Goal: Task Accomplishment & Management: Manage account settings

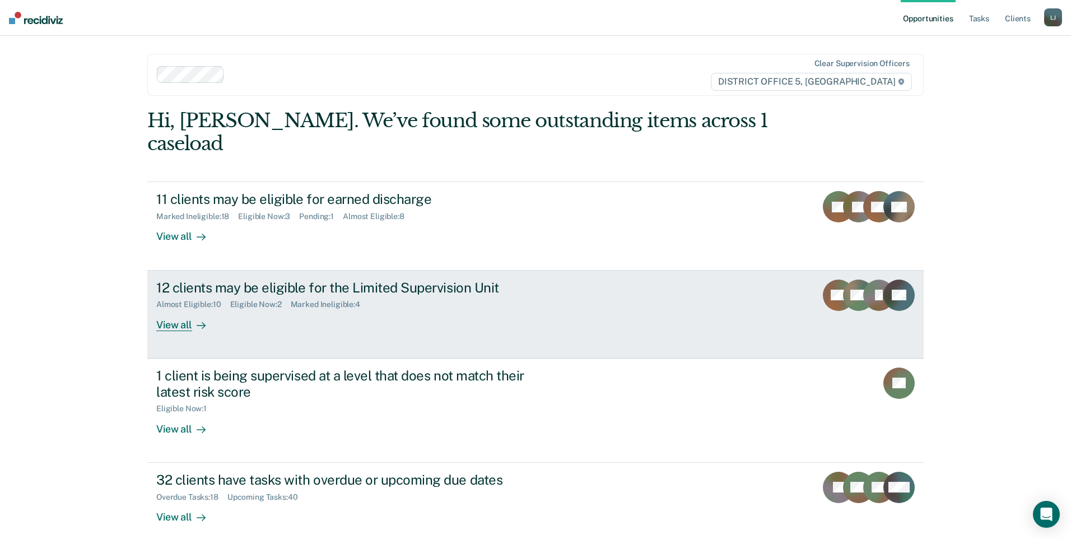
click at [182, 309] on div "View all" at bounding box center [187, 320] width 63 height 22
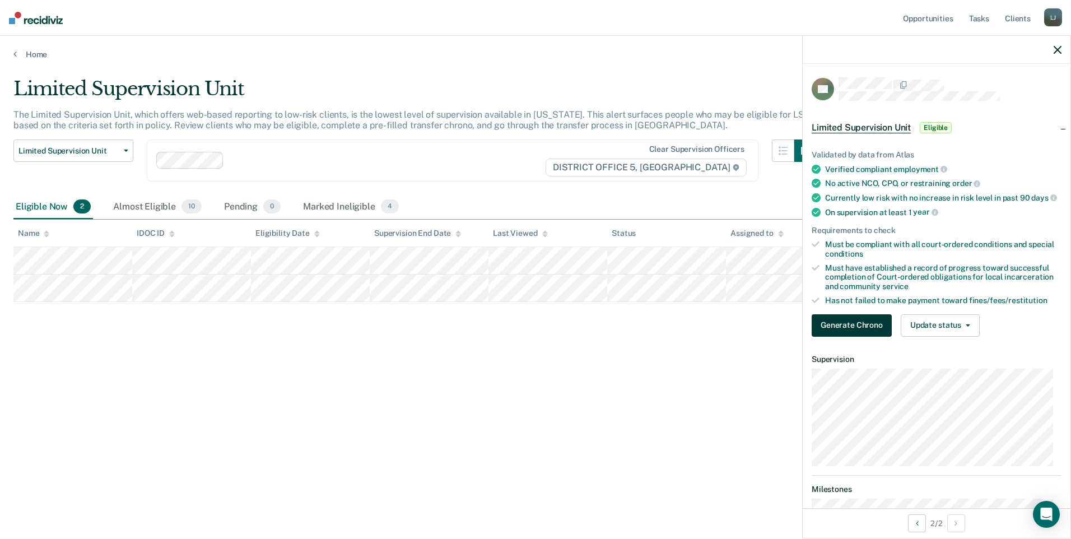
click at [844, 337] on button "Generate Chrono" at bounding box center [852, 325] width 80 height 22
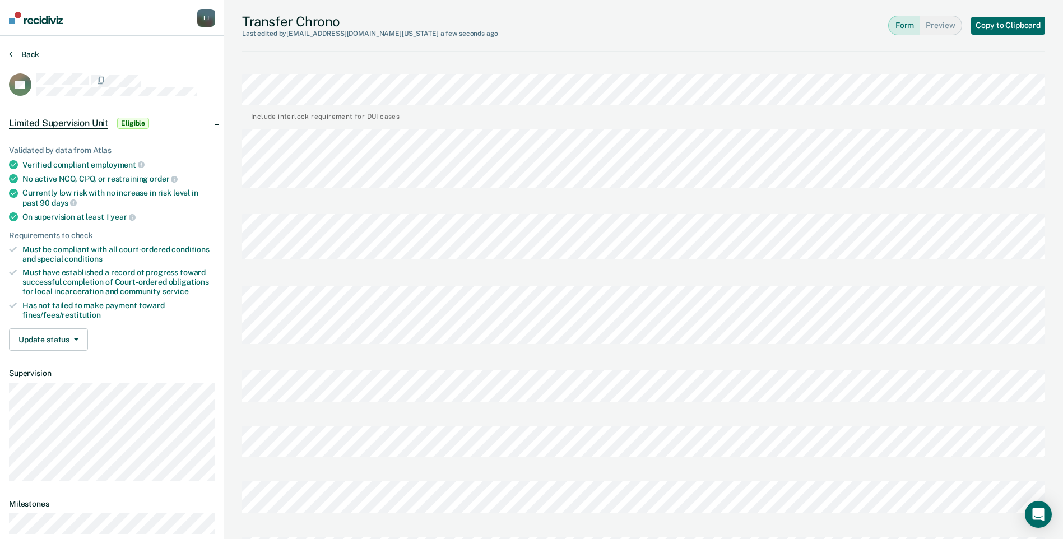
click at [18, 54] on button "Back" at bounding box center [24, 54] width 30 height 10
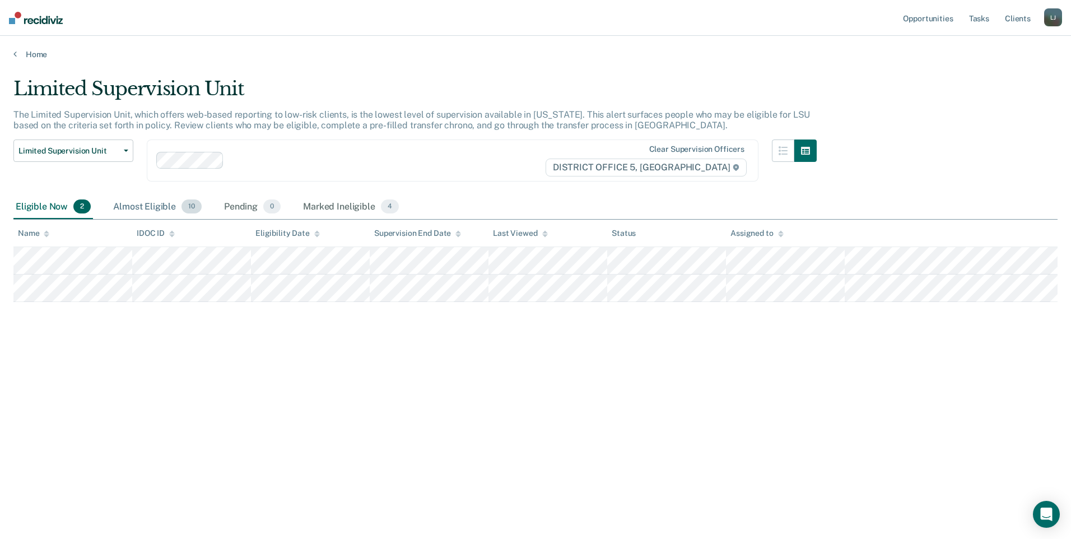
click at [152, 208] on div "Almost Eligible 10" at bounding box center [157, 207] width 93 height 25
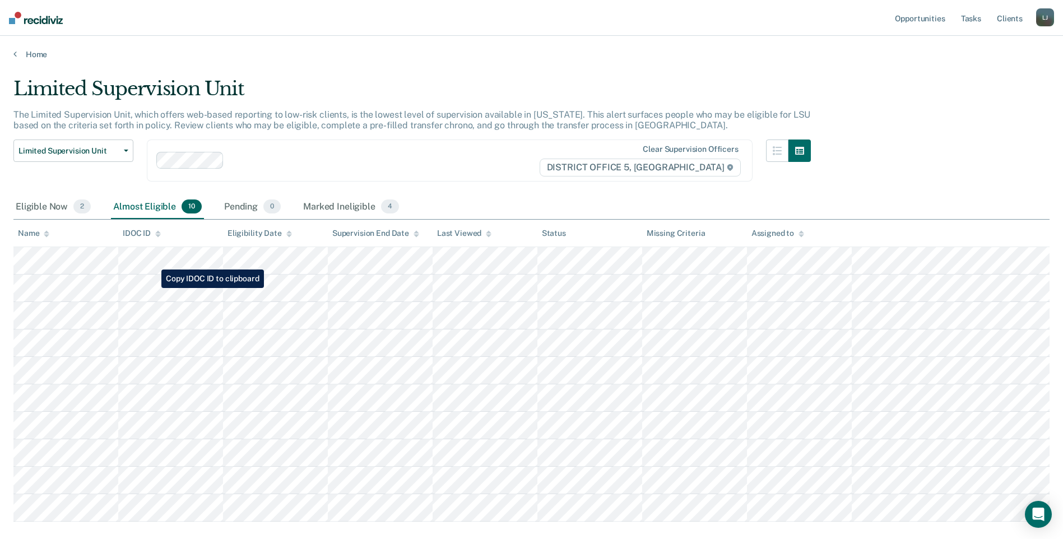
scroll to position [56, 0]
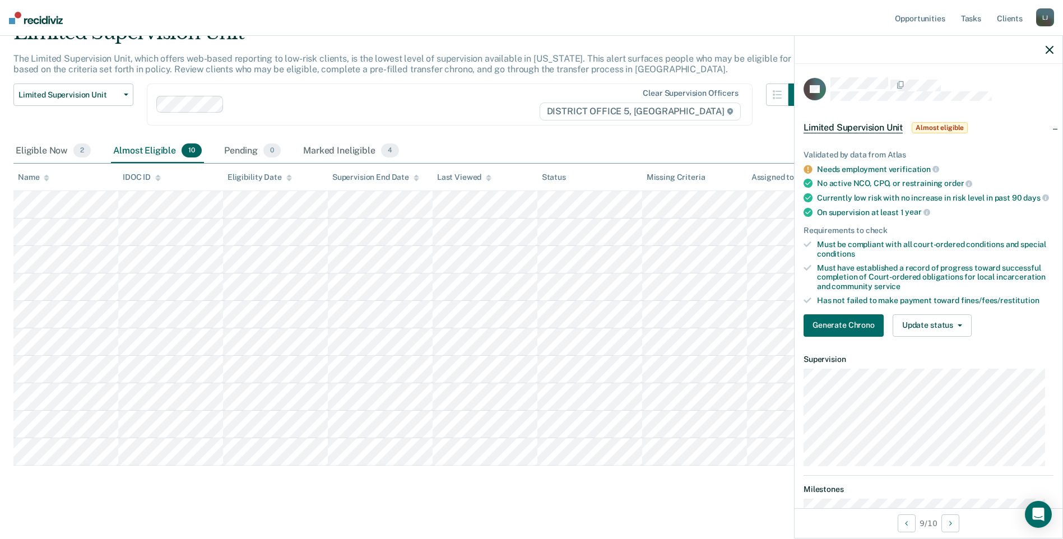
click at [1047, 49] on icon "button" at bounding box center [1050, 50] width 8 height 8
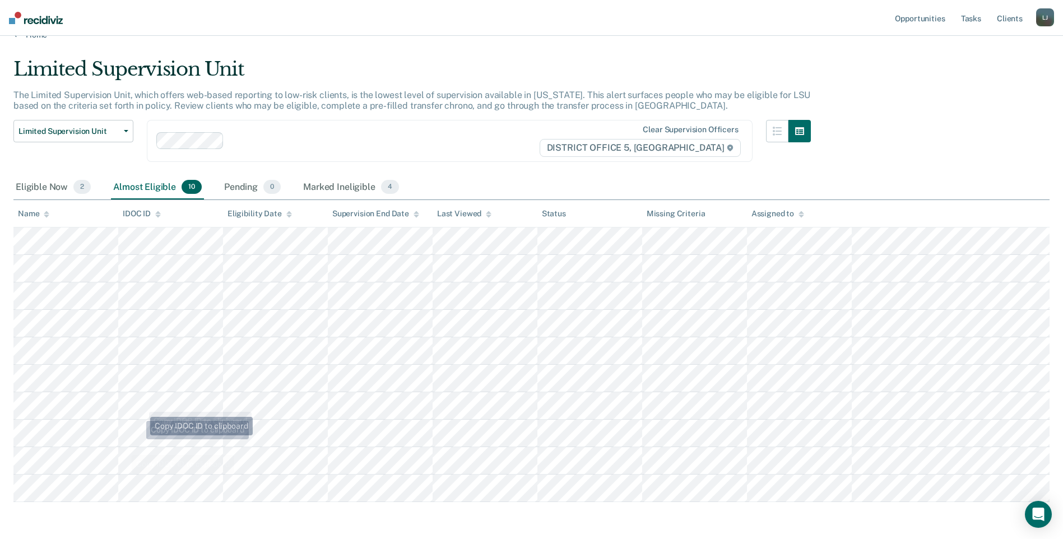
scroll to position [0, 0]
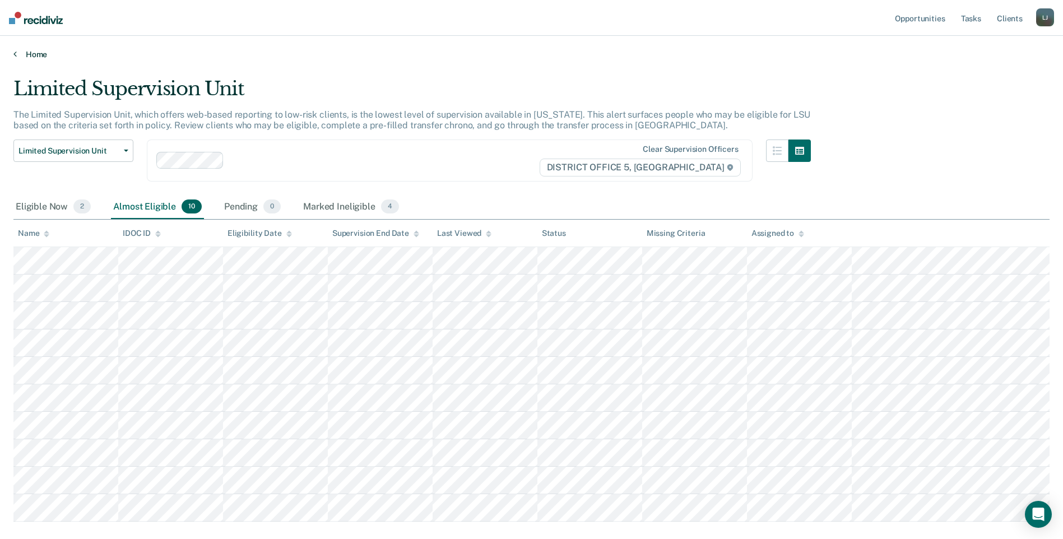
click at [24, 58] on link "Home" at bounding box center [531, 54] width 1036 height 10
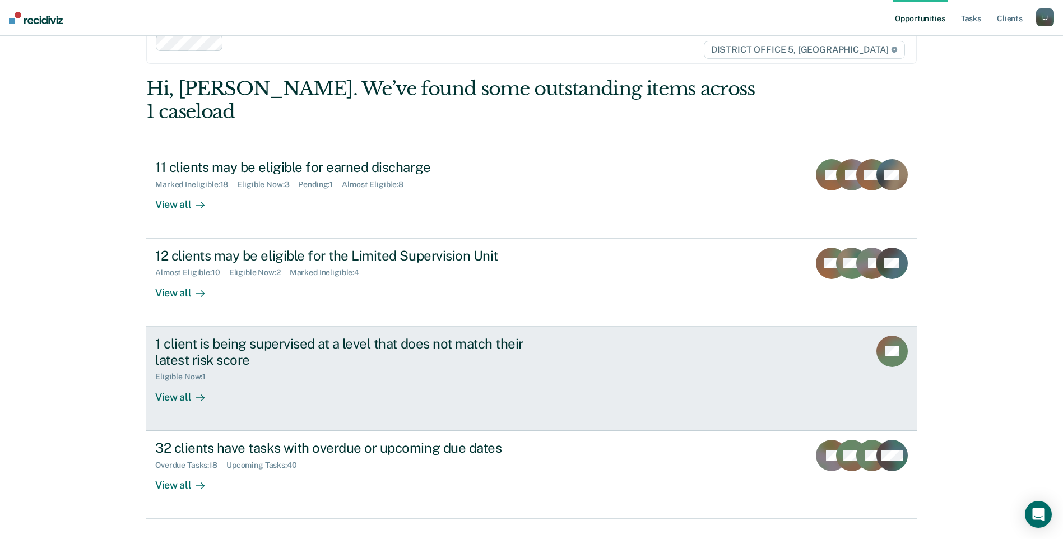
scroll to position [34, 0]
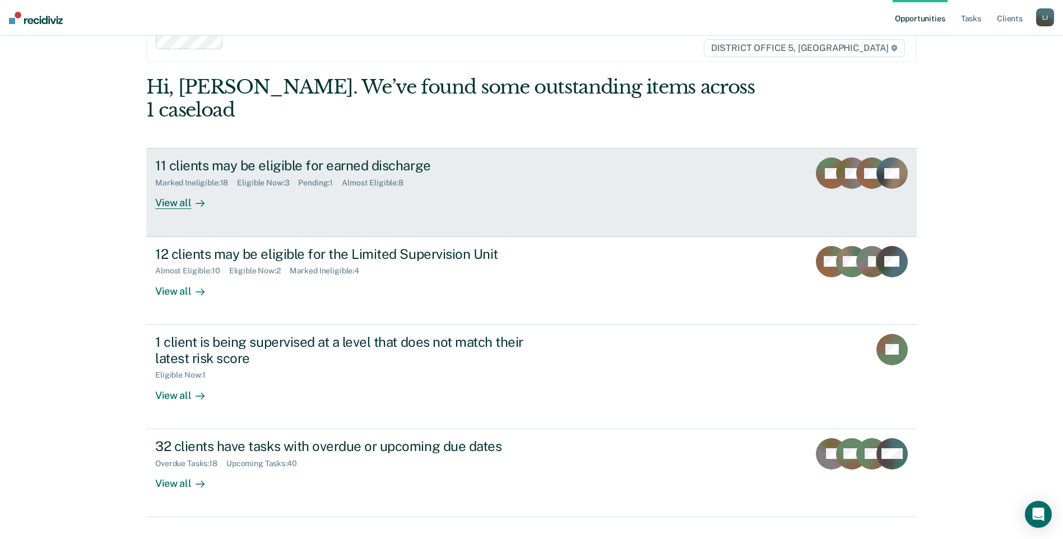
click at [330, 192] on link "11 clients may be eligible for earned discharge Marked Ineligible : 18 Eligible…" at bounding box center [531, 192] width 771 height 89
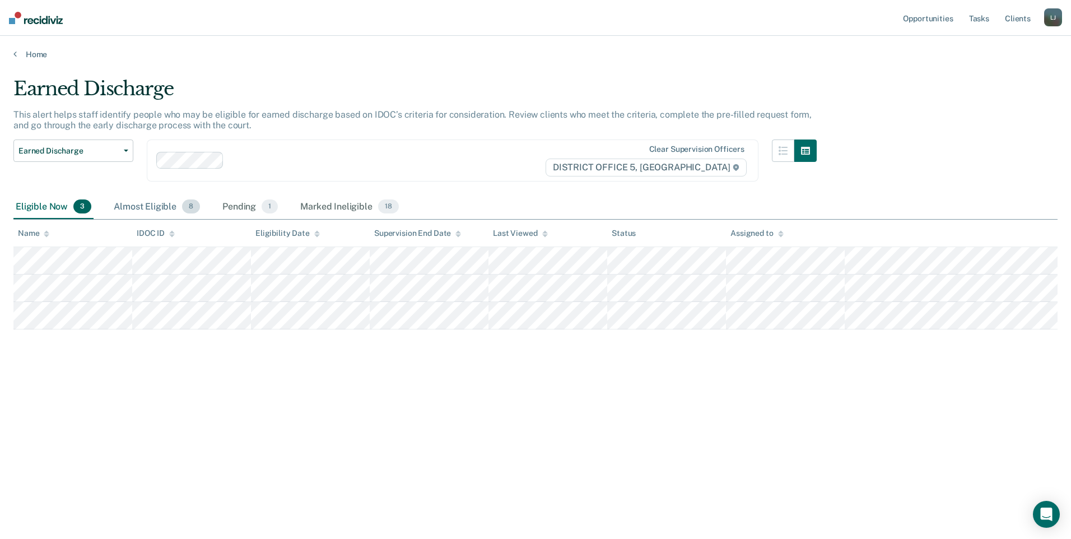
click at [160, 208] on div "Almost Eligible 8" at bounding box center [157, 207] width 91 height 25
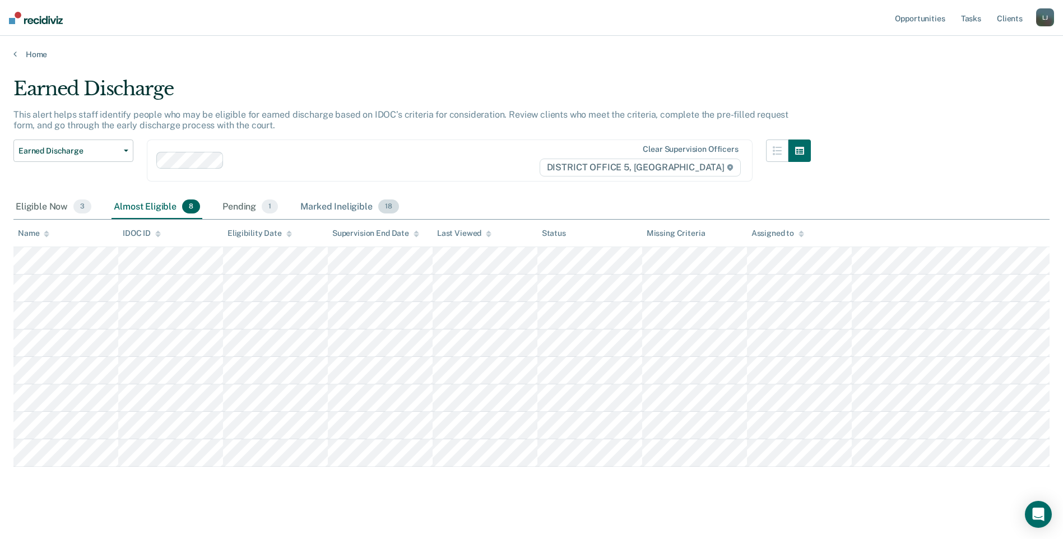
click at [356, 205] on div "Marked Ineligible 18" at bounding box center [349, 207] width 103 height 25
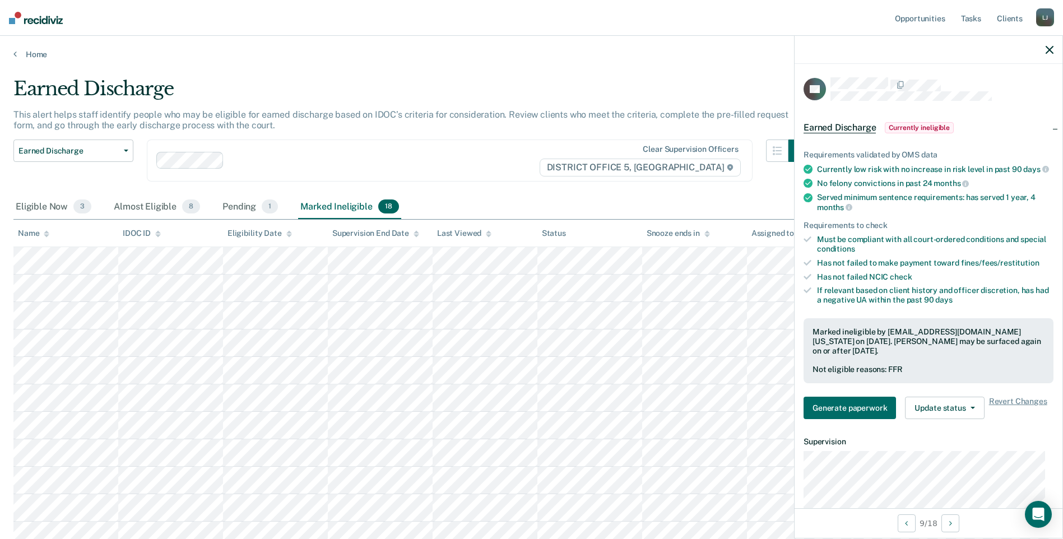
click at [926, 363] on div "Marked ineligible by [EMAIL_ADDRESS][DOMAIN_NAME][US_STATE] on [DATE]. [PERSON_…" at bounding box center [929, 350] width 250 height 65
click at [873, 374] on div "Not eligible reasons: FFR" at bounding box center [929, 370] width 232 height 10
click at [971, 409] on icon "button" at bounding box center [973, 408] width 4 height 2
click at [967, 460] on button "Update Ineligibility" at bounding box center [959, 453] width 108 height 18
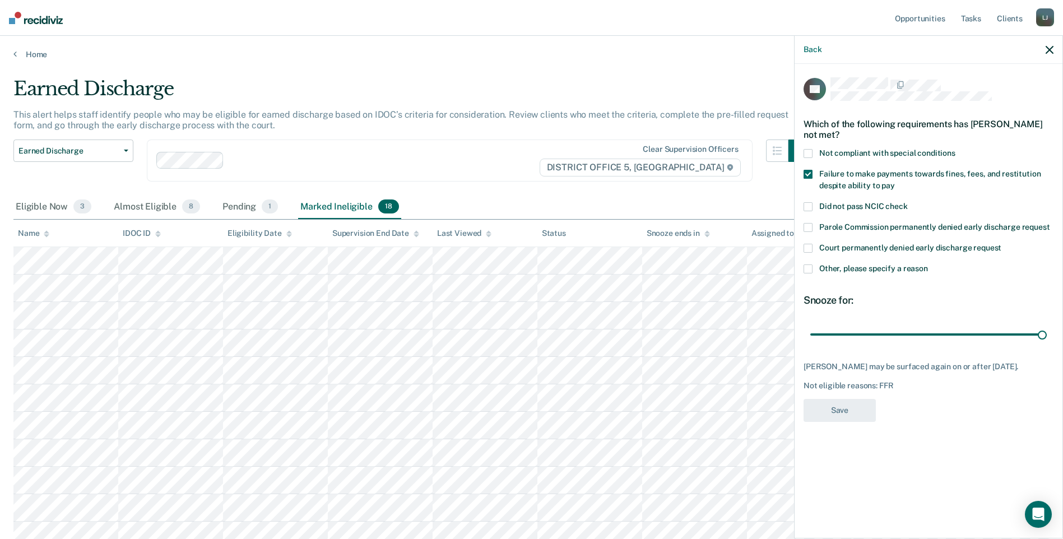
click at [813, 176] on label "Failure to make payments towards fines, fees, and restitution despite ability t…" at bounding box center [929, 182] width 250 height 24
click at [895, 182] on input "Failure to make payments towards fines, fees, and restitution despite ability t…" at bounding box center [895, 182] width 0 height 0
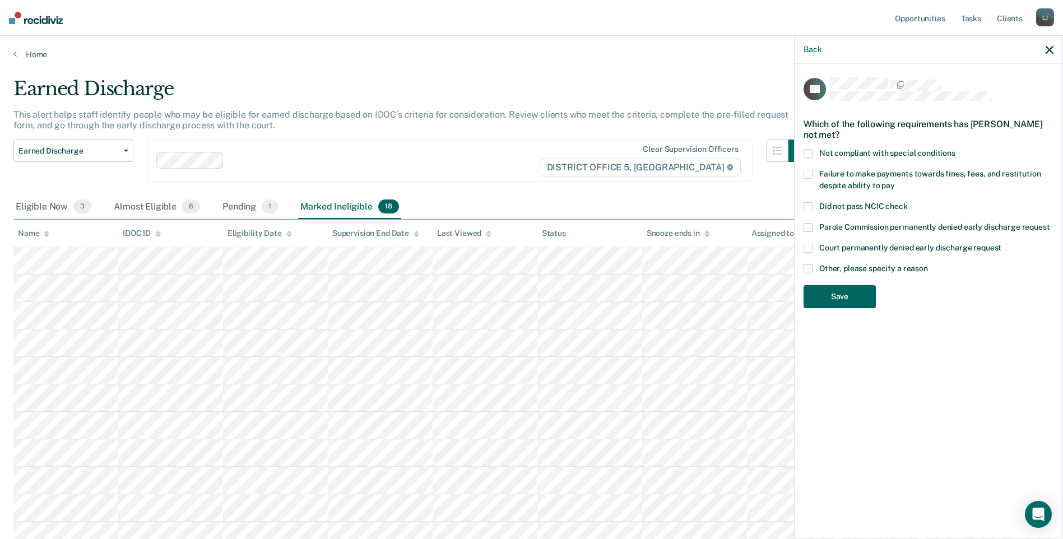
click at [850, 298] on button "Save" at bounding box center [840, 296] width 72 height 23
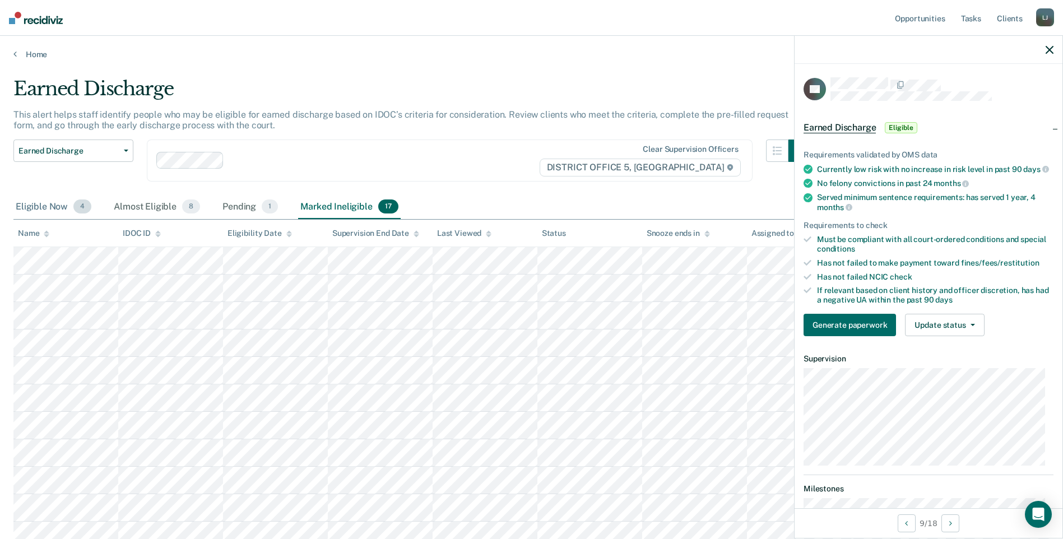
click at [45, 204] on div "Eligible Now 4" at bounding box center [53, 207] width 80 height 25
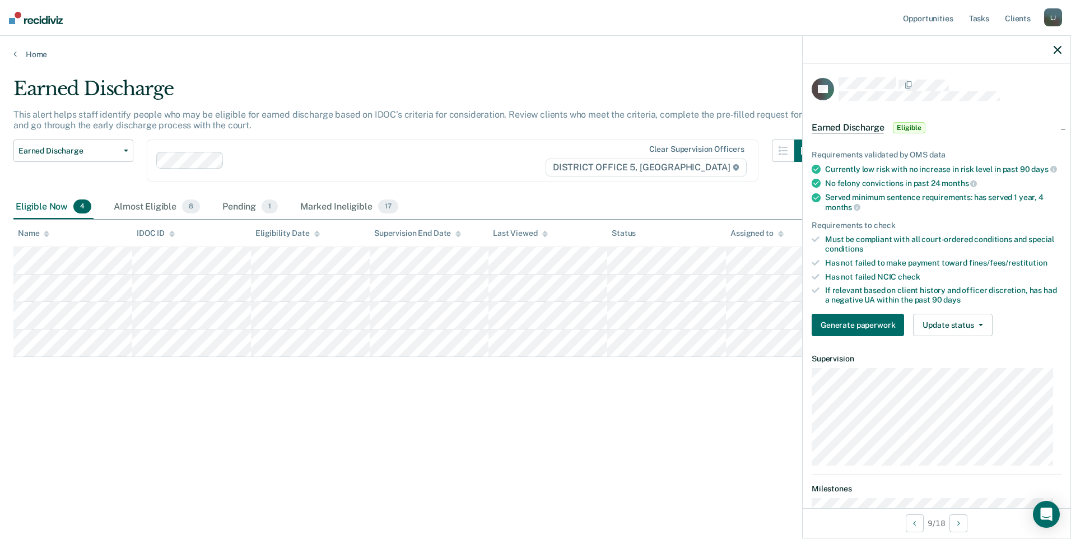
click at [1061, 51] on icon "button" at bounding box center [1058, 50] width 8 height 8
